Goal: Check status: Check status

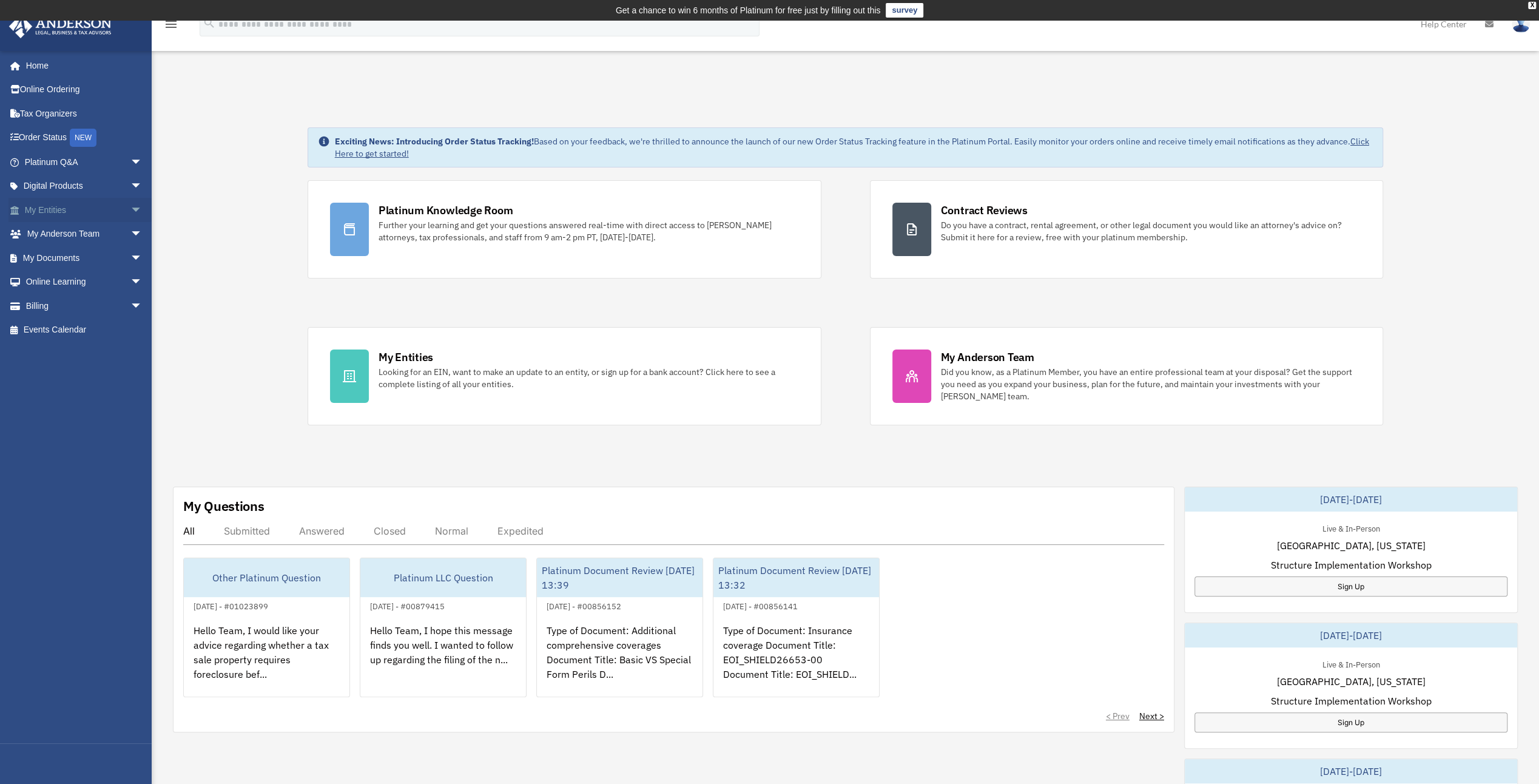
click at [56, 205] on link "My Entities arrow_drop_down" at bounding box center [84, 209] width 152 height 24
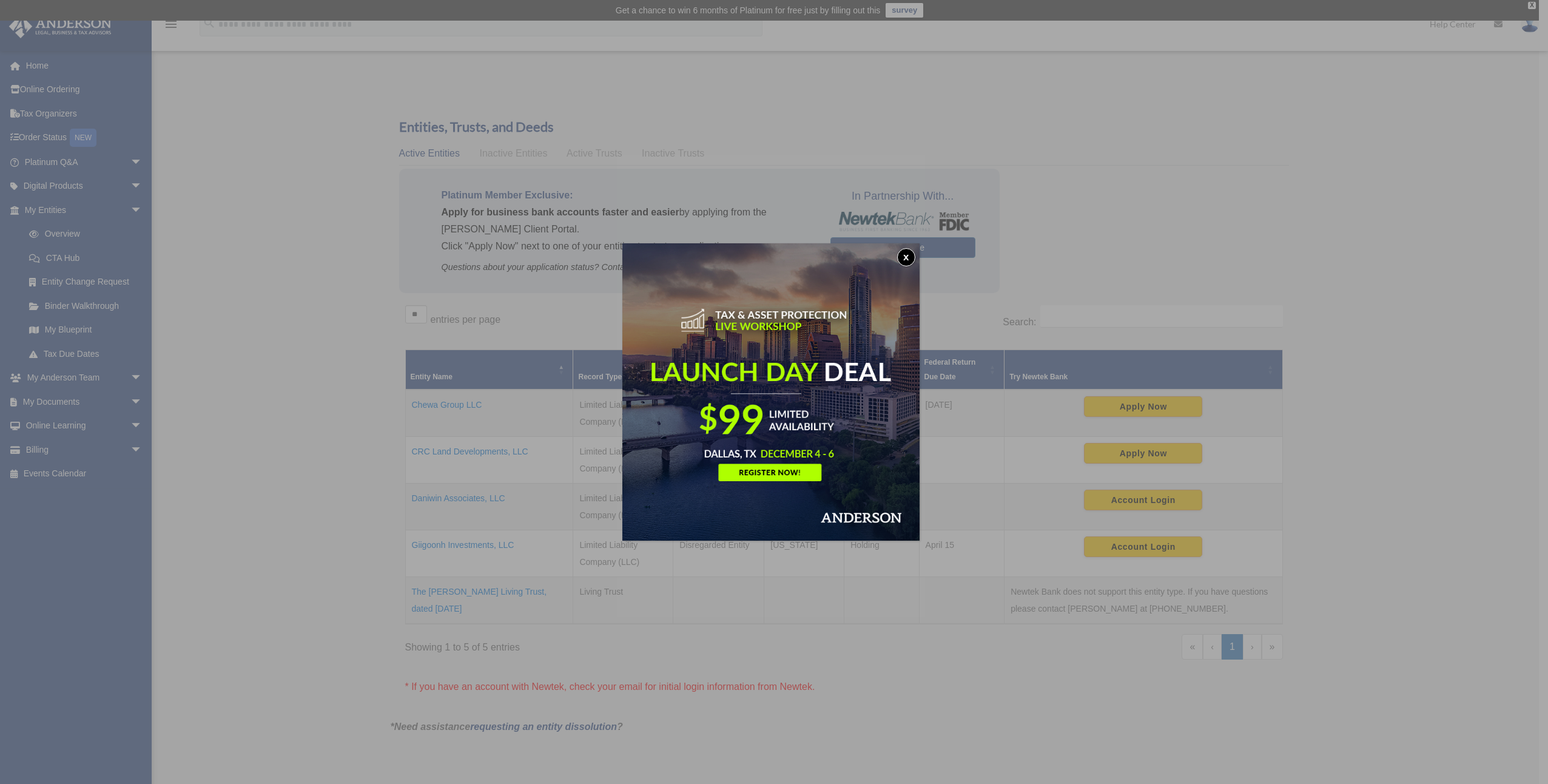
click at [907, 260] on button "x" at bounding box center [906, 257] width 18 height 18
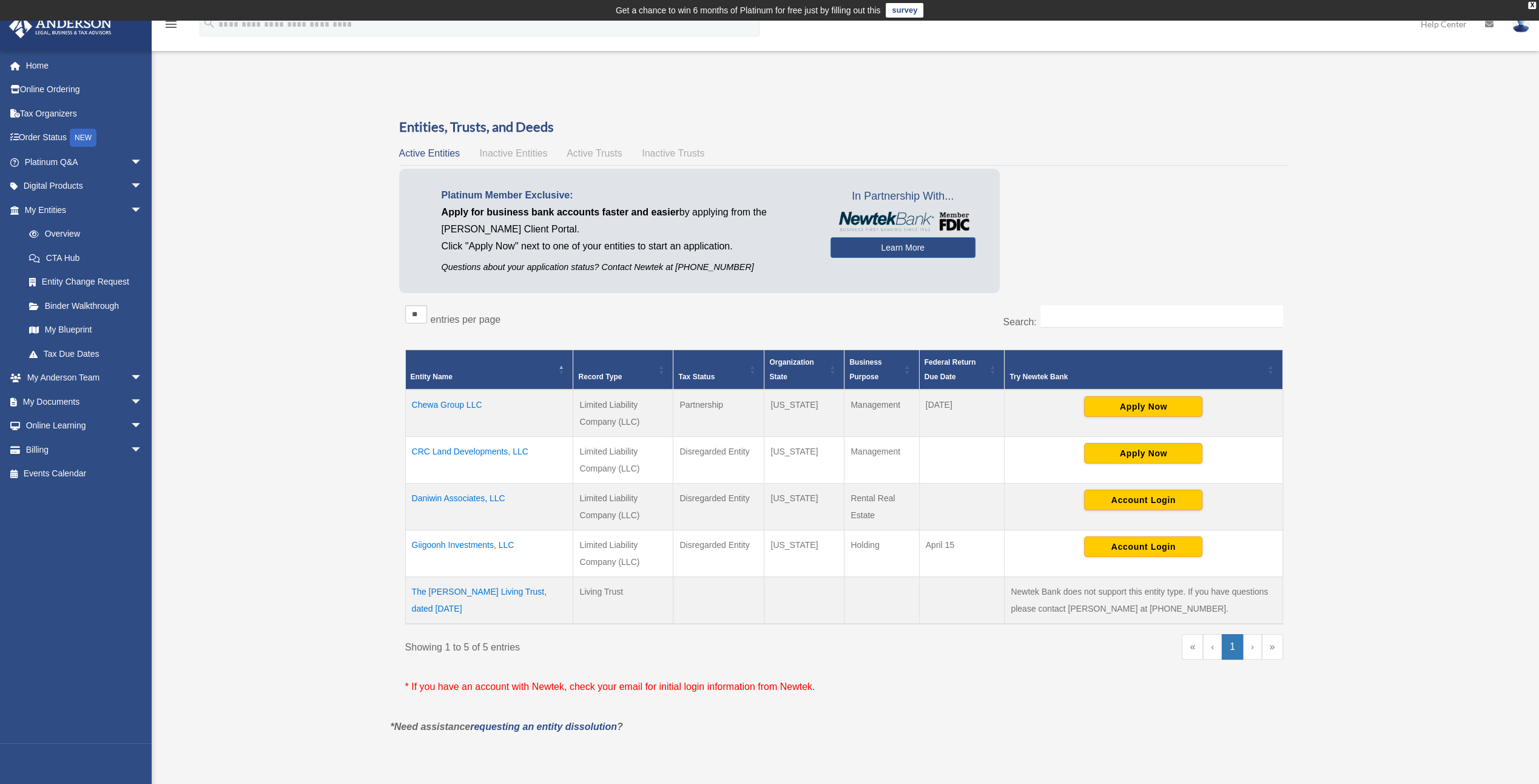
drag, startPoint x: 518, startPoint y: 608, endPoint x: 411, endPoint y: 590, distance: 108.5
click at [411, 590] on td "​The [PERSON_NAME] Living Trust, dated [DATE]" at bounding box center [489, 600] width 168 height 48
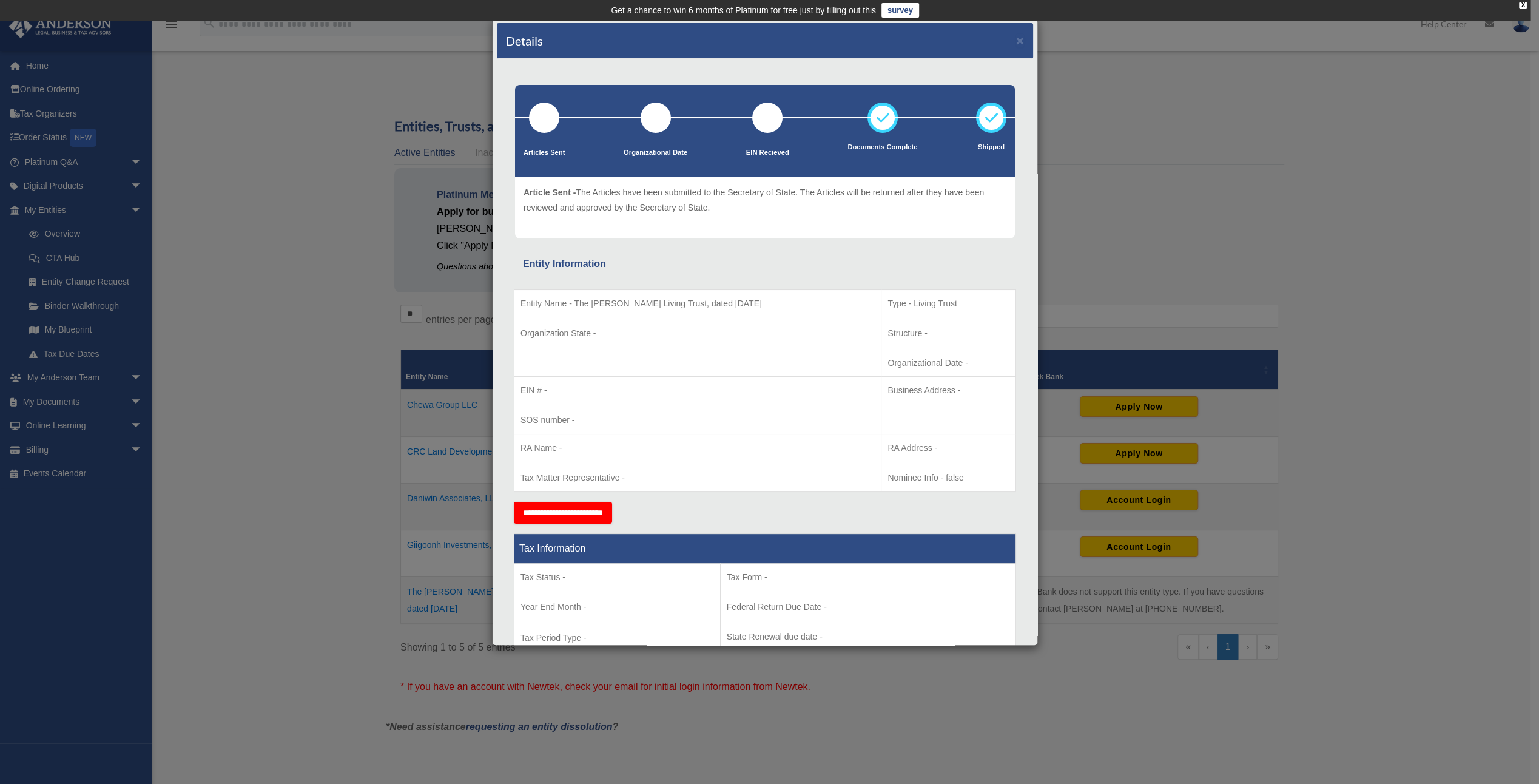
drag, startPoint x: 411, startPoint y: 590, endPoint x: 460, endPoint y: 588, distance: 49.0
drag, startPoint x: 460, startPoint y: 588, endPoint x: 665, endPoint y: 632, distance: 209.7
click at [665, 632] on td "Tax Status - Year End Month - Tax Period Type -" at bounding box center [617, 609] width 207 height 90
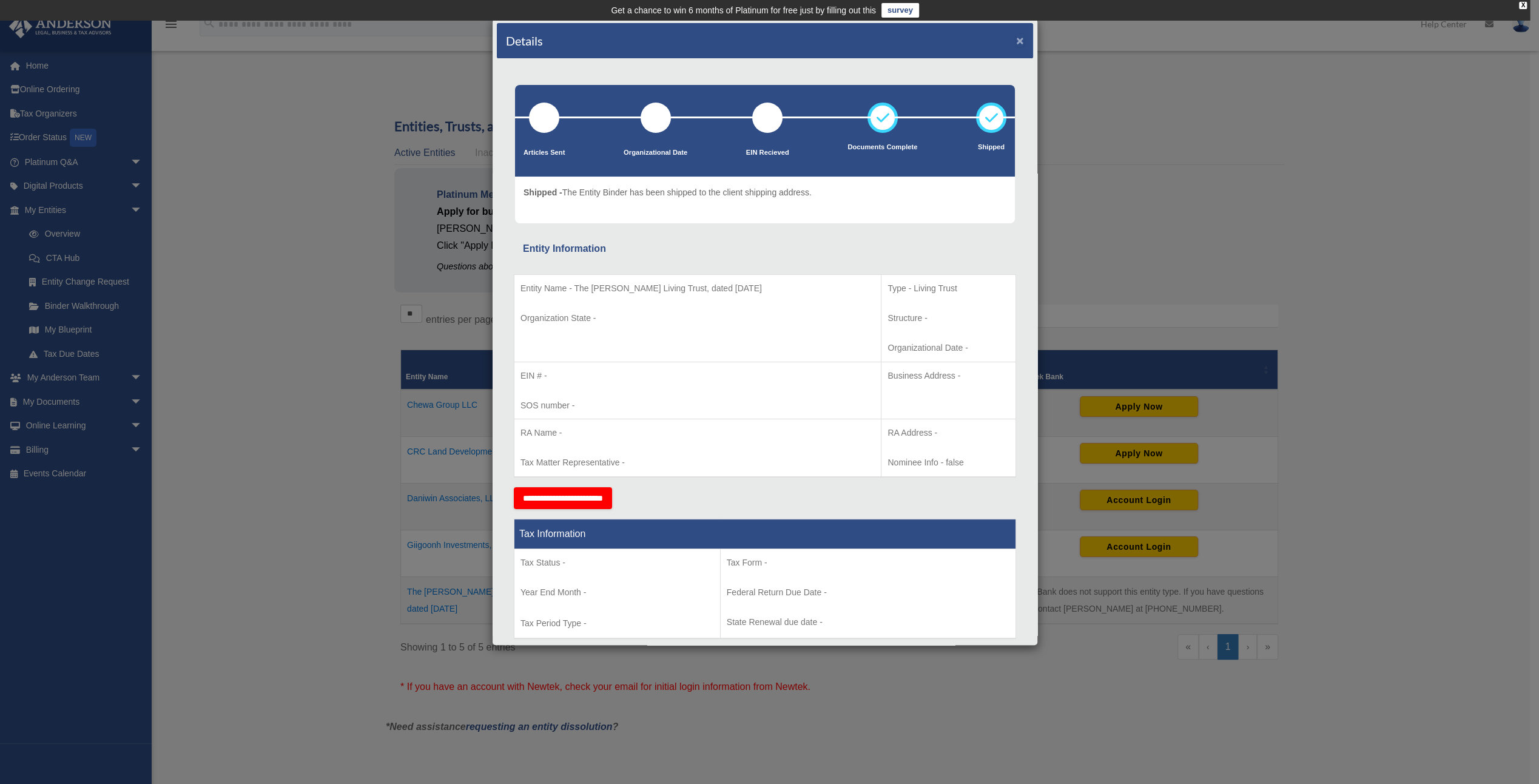
click at [1017, 36] on button "×" at bounding box center [1020, 40] width 8 height 13
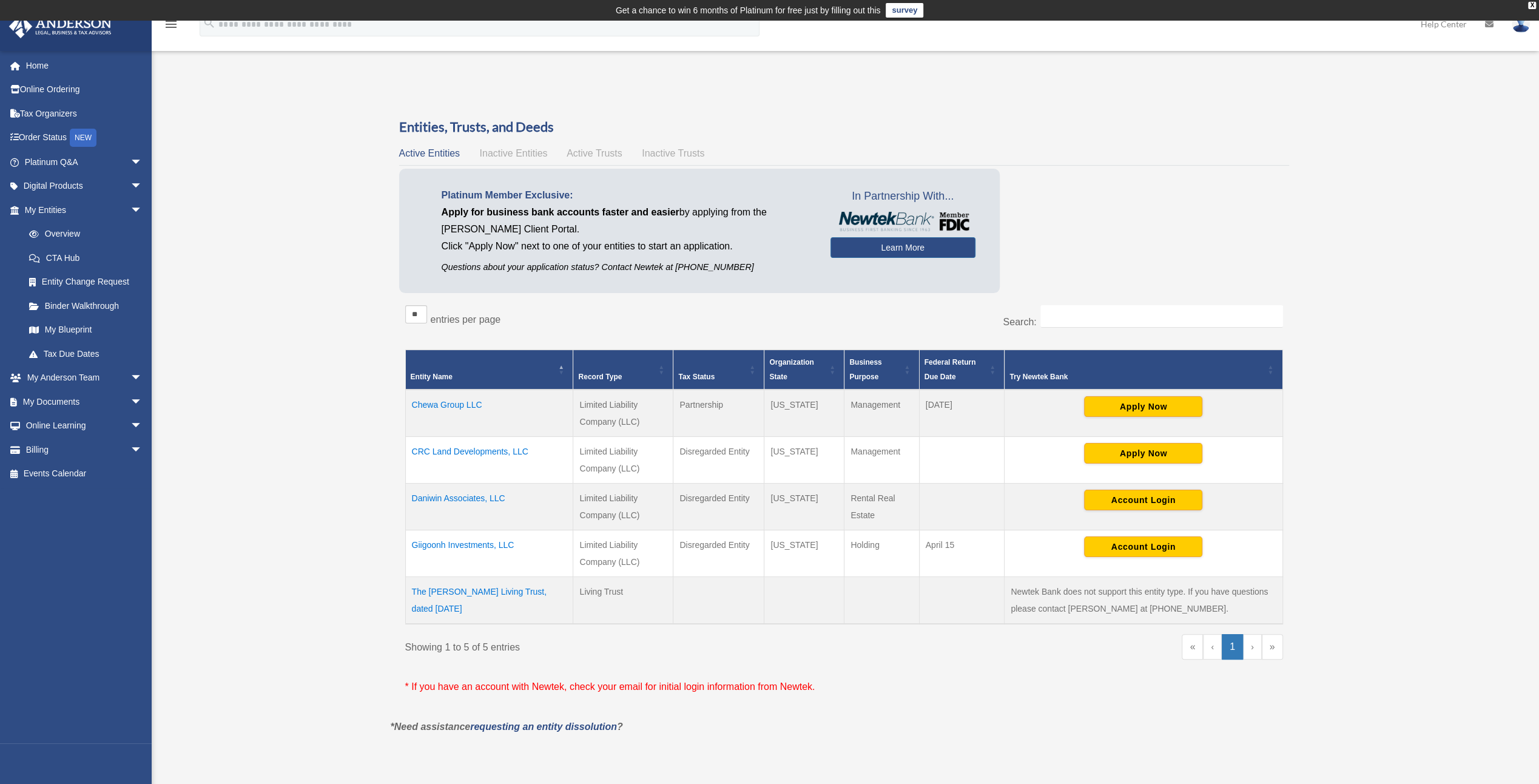
drag, startPoint x: 520, startPoint y: 609, endPoint x: 399, endPoint y: 583, distance: 123.8
click at [399, 583] on div "** ** ** *** entries per page Search: Entity Name Record Type Tax Status Organi…" at bounding box center [844, 509] width 890 height 420
click at [522, 616] on td "​The [PERSON_NAME] Living Trust, dated [DATE]" at bounding box center [489, 600] width 168 height 48
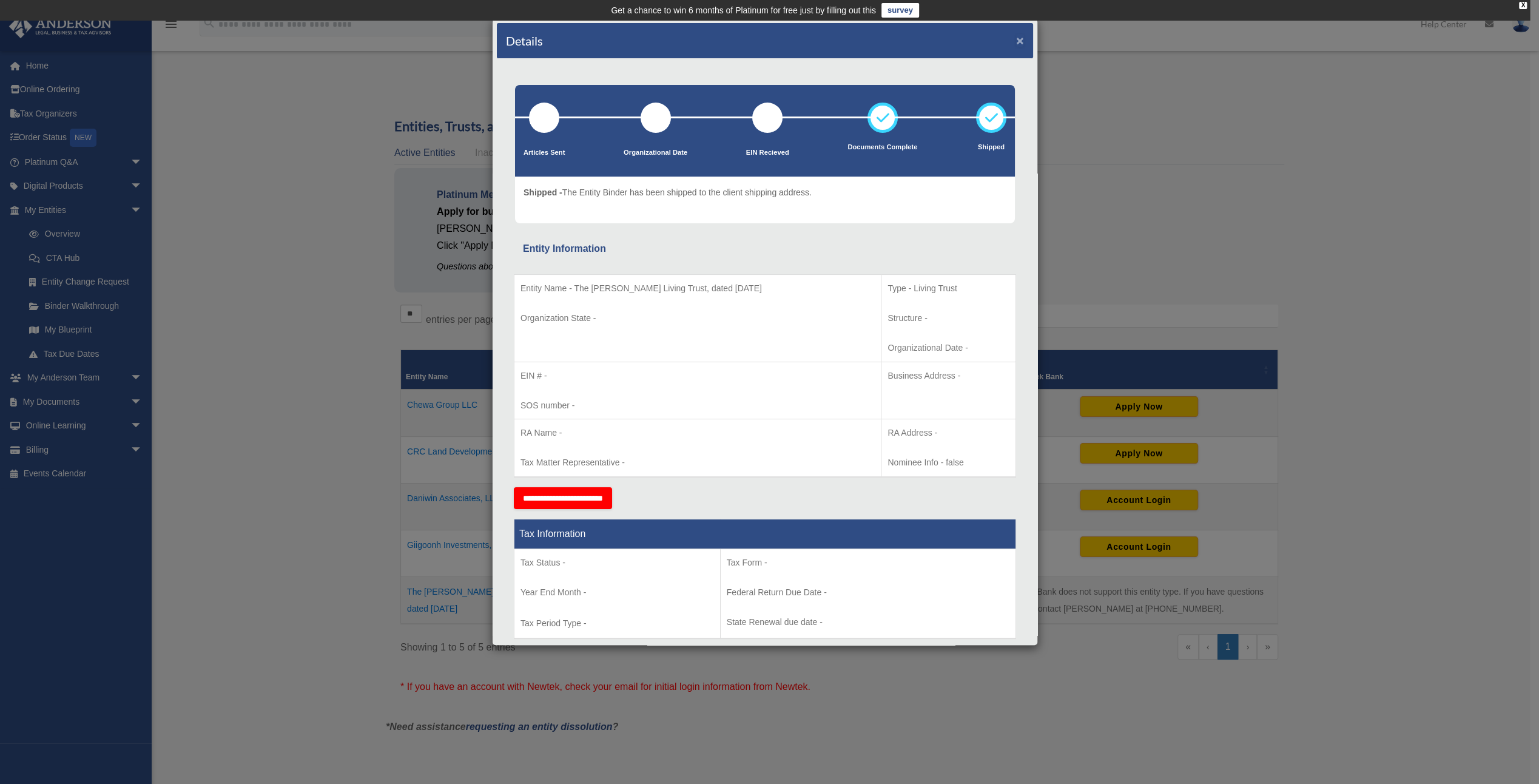
click at [1017, 34] on button "×" at bounding box center [1020, 40] width 8 height 13
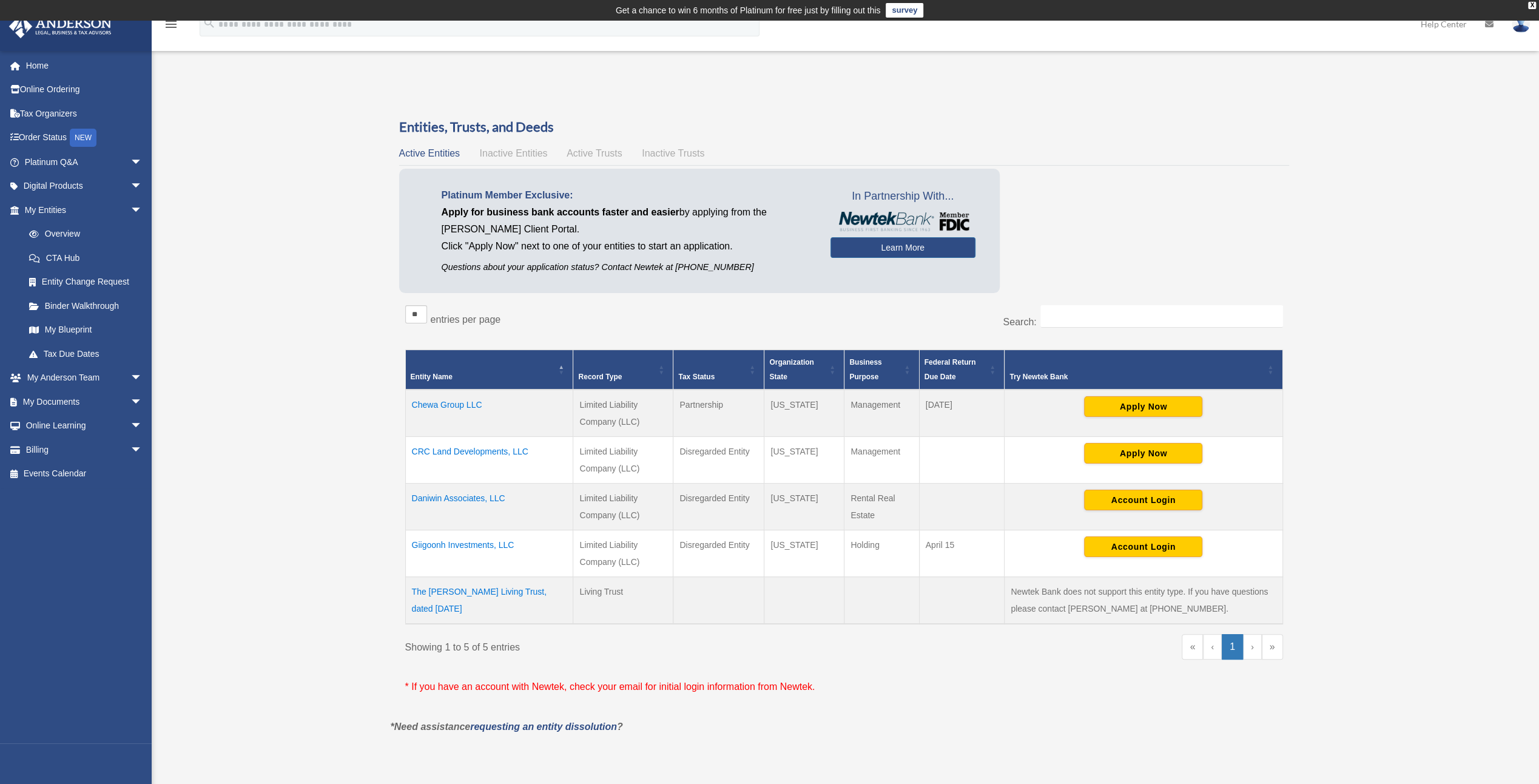
drag, startPoint x: 518, startPoint y: 615, endPoint x: 412, endPoint y: 594, distance: 108.1
click at [412, 594] on td "​The [PERSON_NAME] Living Trust, dated [DATE]" at bounding box center [489, 600] width 168 height 48
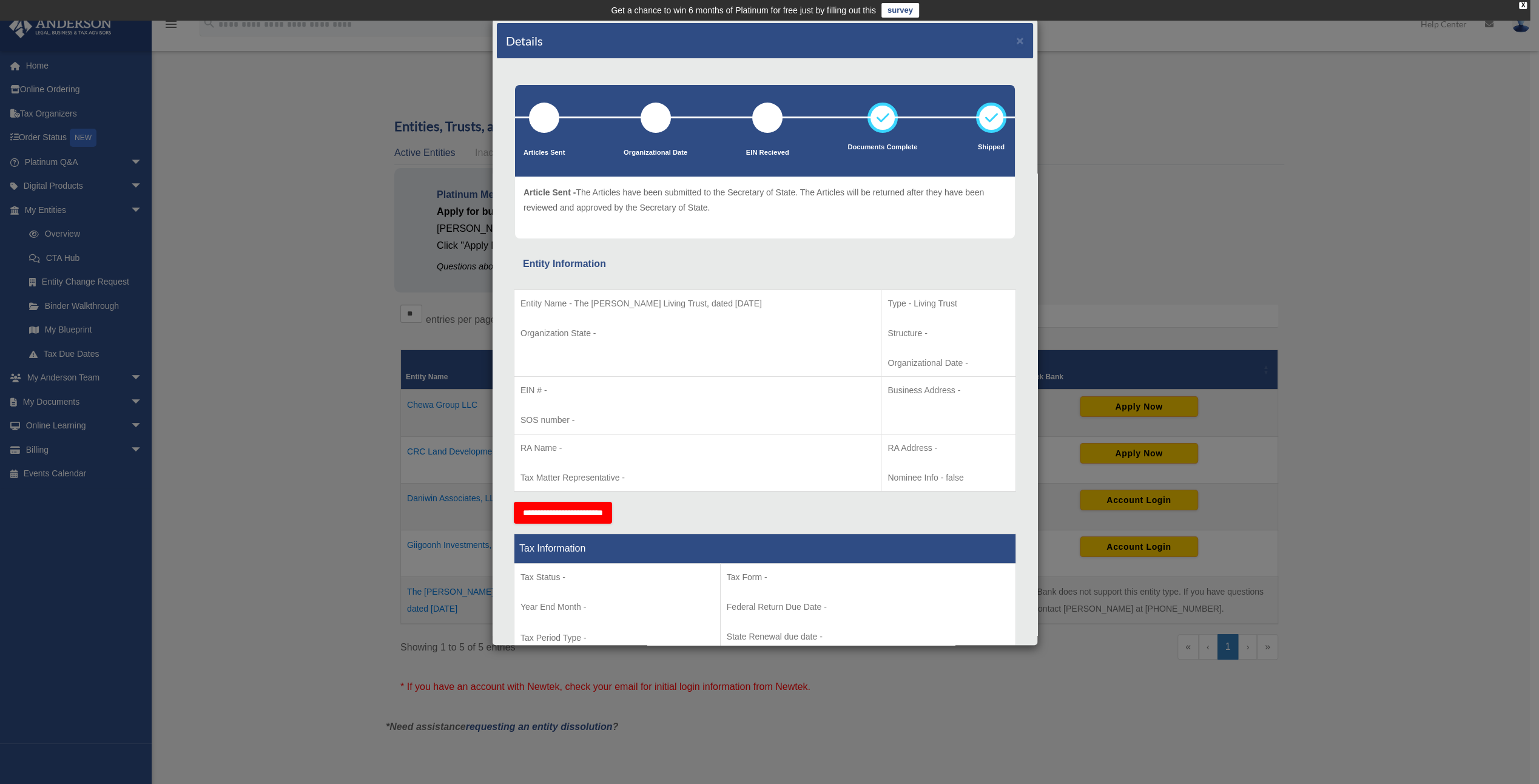
copy td "The [PERSON_NAME] Living Trust, dated [DATE]"
click at [1017, 43] on button "×" at bounding box center [1020, 40] width 8 height 13
